Goal: Find specific page/section: Find specific page/section

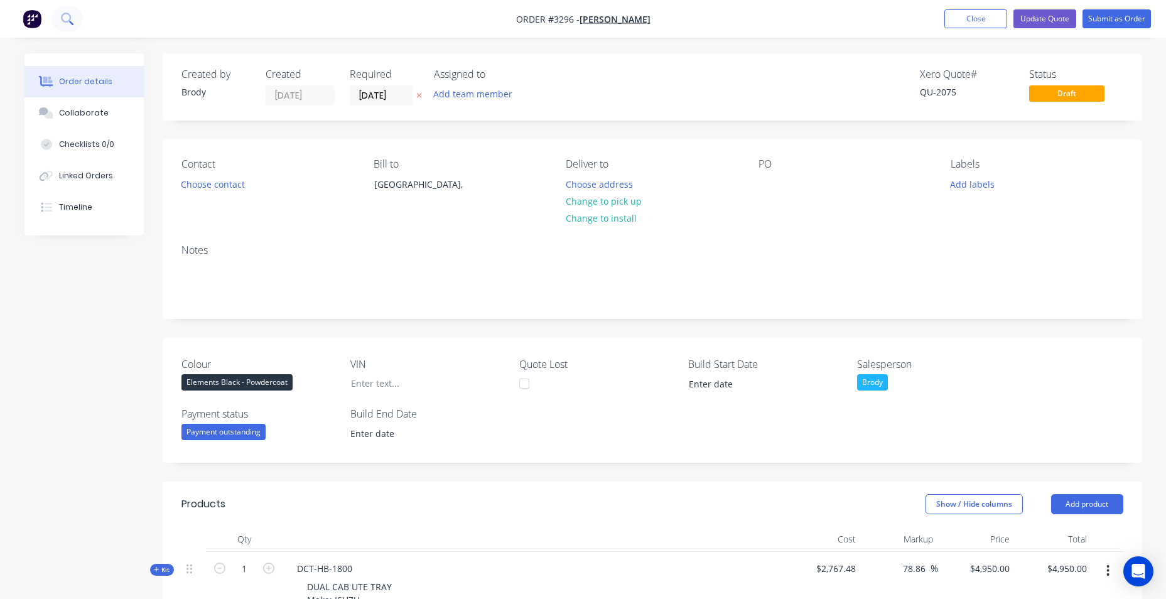
click at [73, 14] on icon at bounding box center [67, 19] width 12 height 12
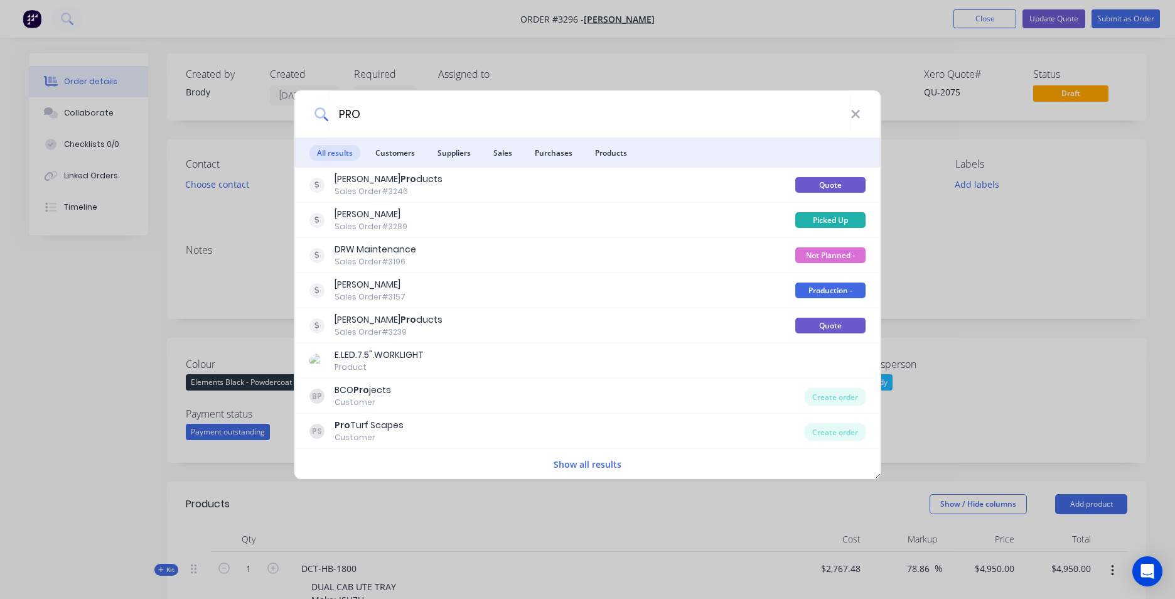
drag, startPoint x: 384, startPoint y: 112, endPoint x: 275, endPoint y: 116, distance: 109.3
click at [275, 116] on div "PRO All results Customers Suppliers Sales Purchases Products [PERSON_NAME] Pro …" at bounding box center [587, 299] width 1175 height 599
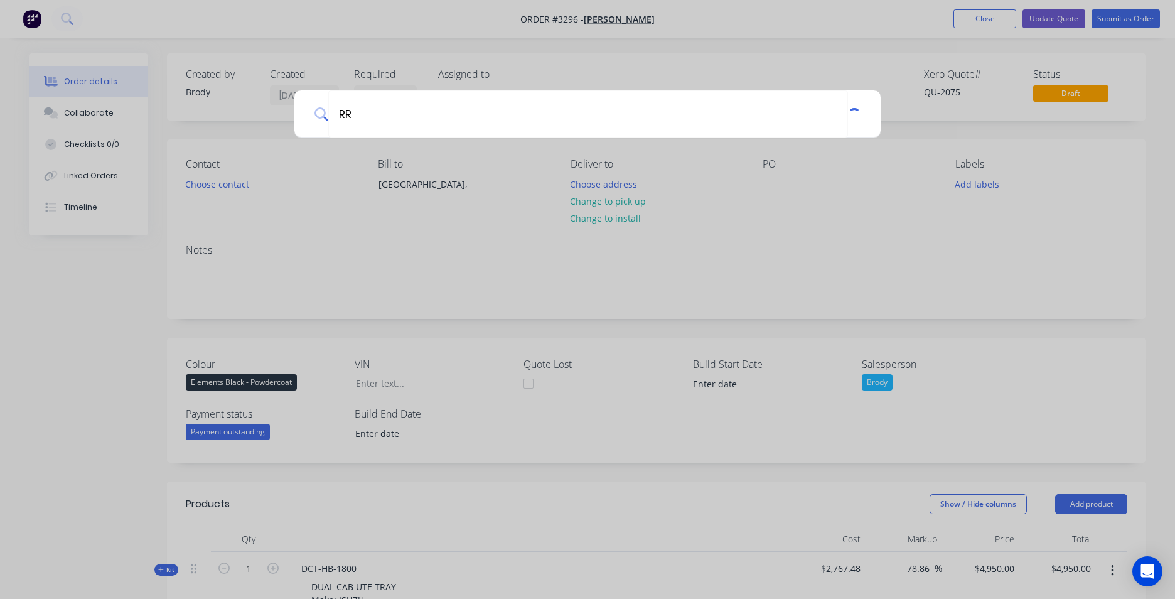
type input "RRH"
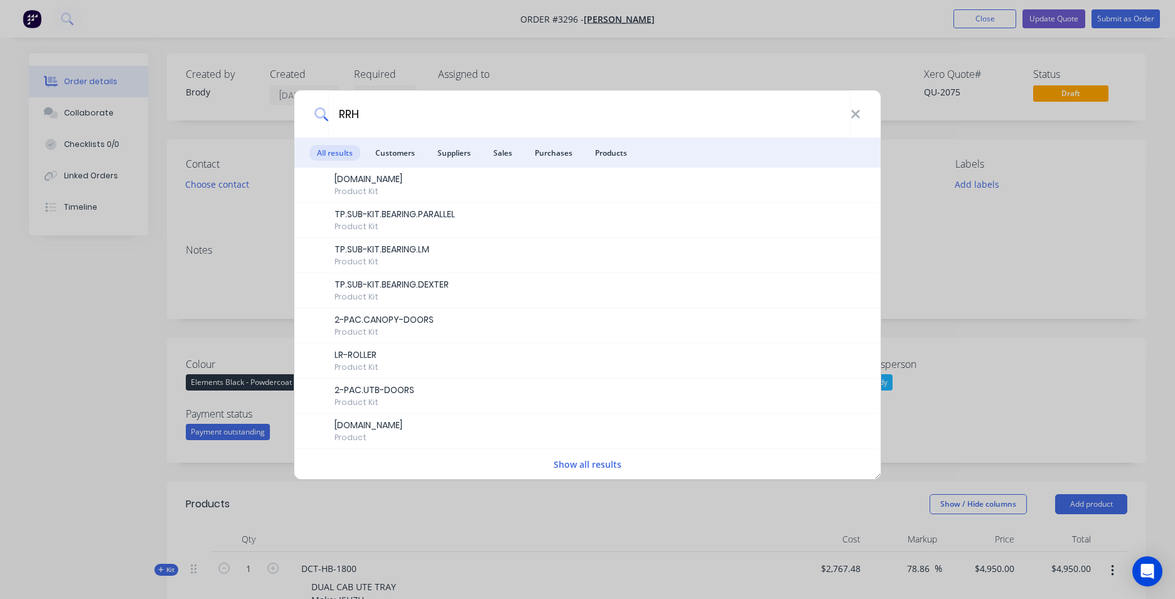
drag, startPoint x: 372, startPoint y: 116, endPoint x: 234, endPoint y: 97, distance: 139.4
click at [234, 97] on div "RRH All results Customers Suppliers Sales Purchases Products [DOMAIN_NAME] Prod…" at bounding box center [587, 299] width 1175 height 599
type input "FLAT TOP"
click at [863, 113] on div "FLAT TOP" at bounding box center [587, 113] width 586 height 47
click at [853, 114] on icon at bounding box center [856, 114] width 10 height 14
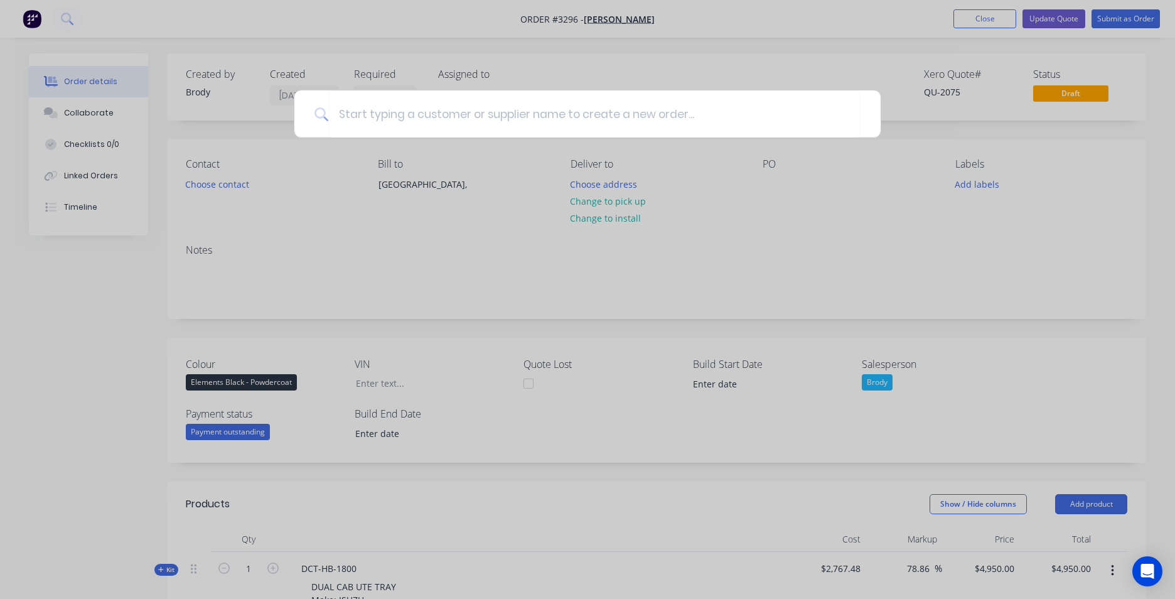
click at [402, 33] on div at bounding box center [587, 299] width 1175 height 599
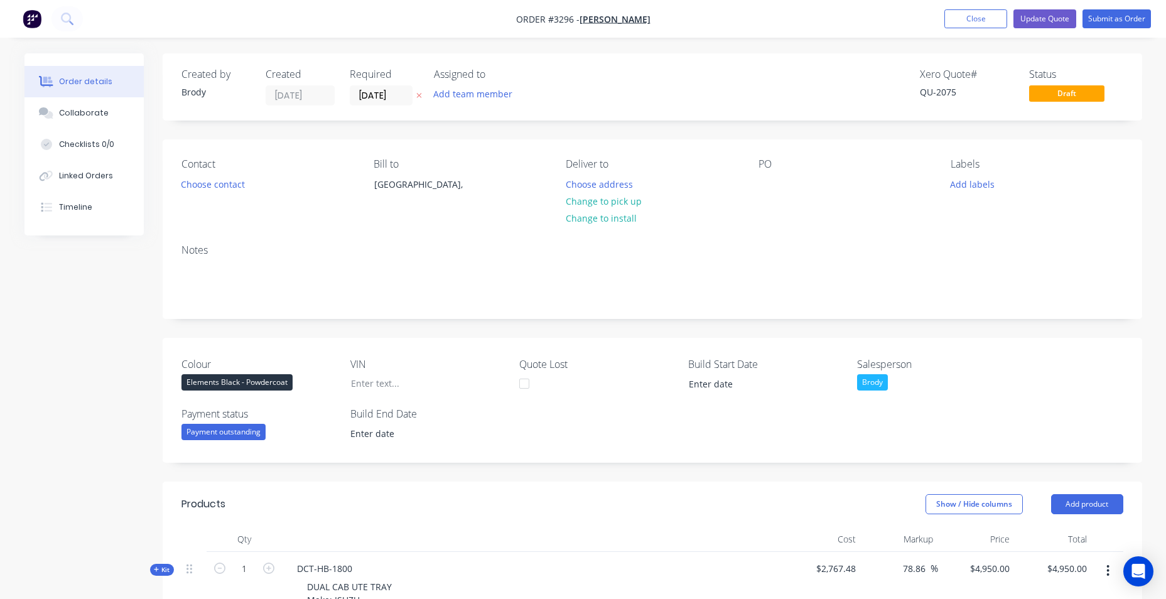
click at [37, 23] on img "button" at bounding box center [32, 18] width 19 height 19
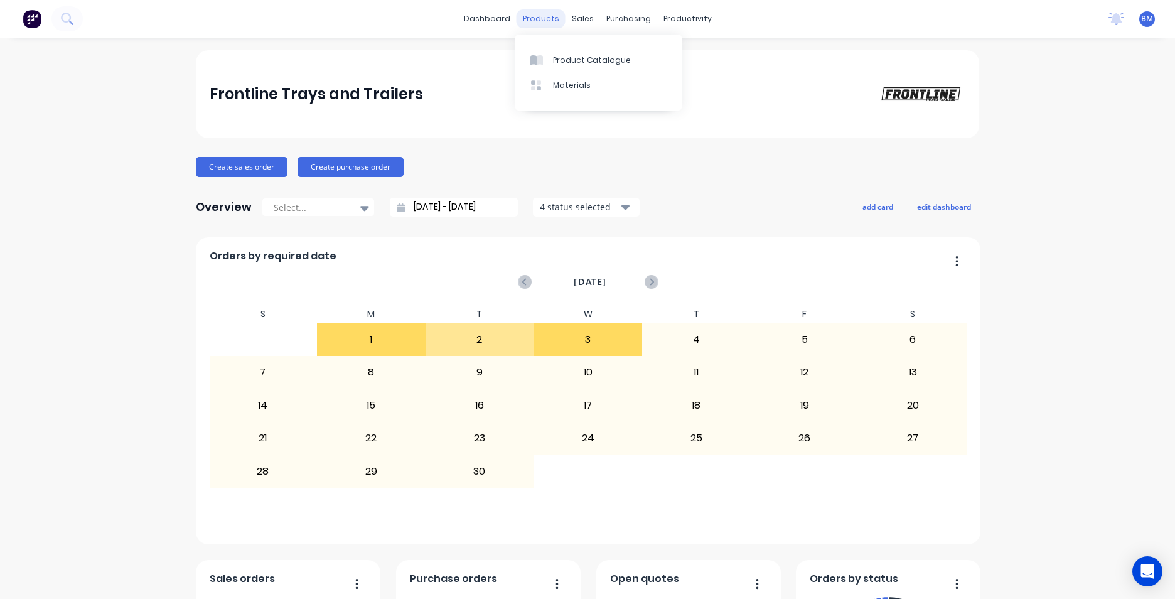
click at [521, 25] on div "products" at bounding box center [541, 18] width 49 height 19
click at [566, 62] on div "Product Catalogue" at bounding box center [592, 60] width 78 height 11
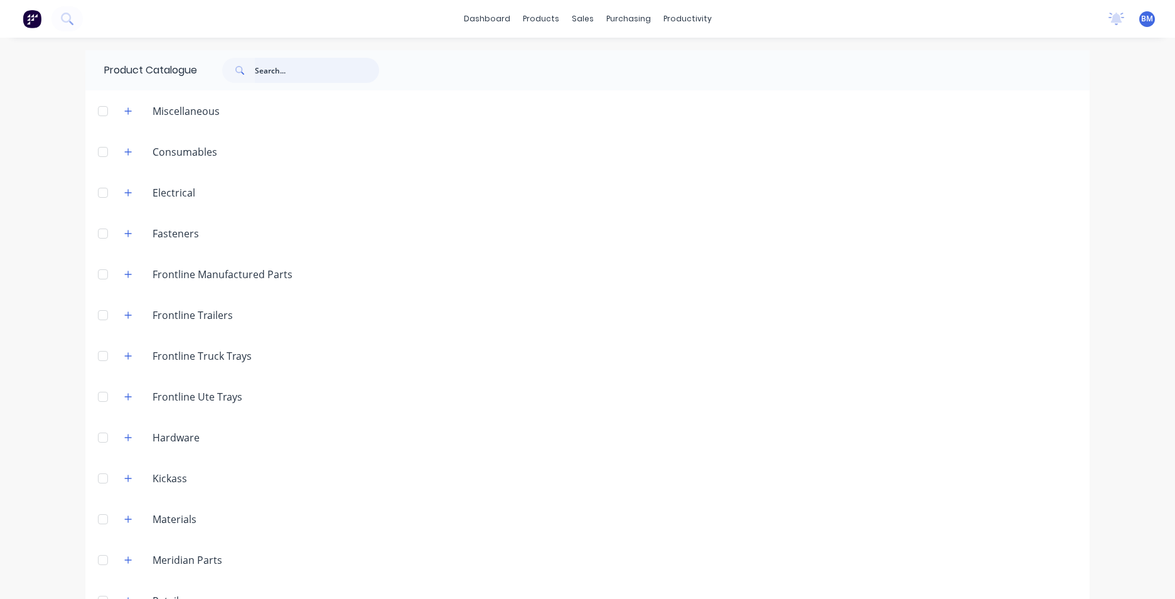
click at [274, 76] on input "text" at bounding box center [317, 70] width 124 height 25
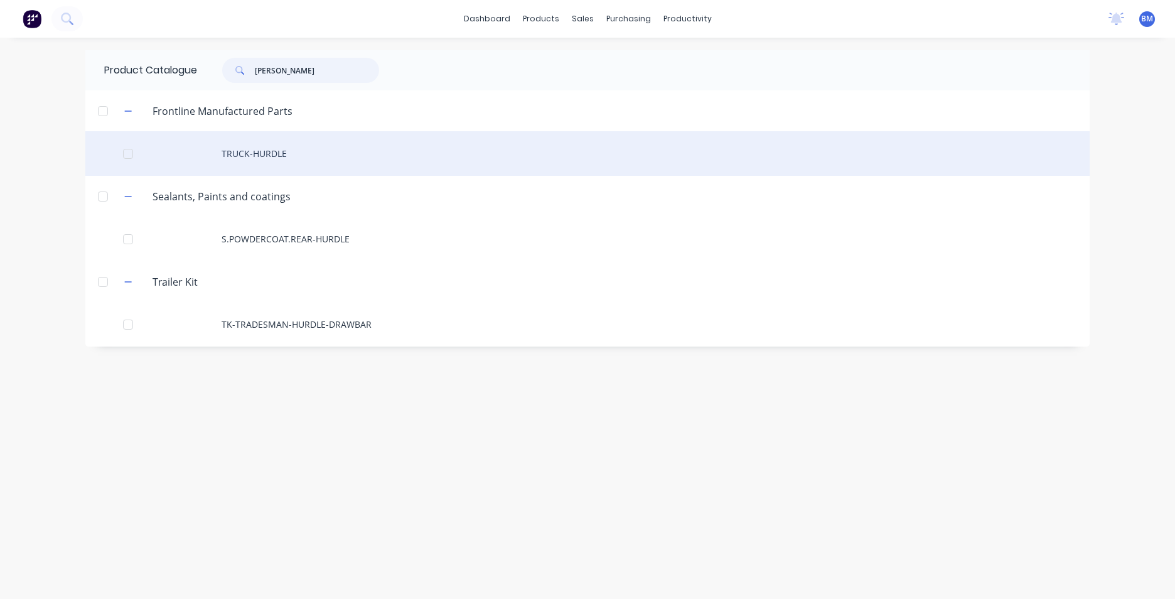
type input "HURD"
click at [262, 150] on div "TRUCK-HURDLE" at bounding box center [587, 153] width 1005 height 45
